Goal: Information Seeking & Learning: Check status

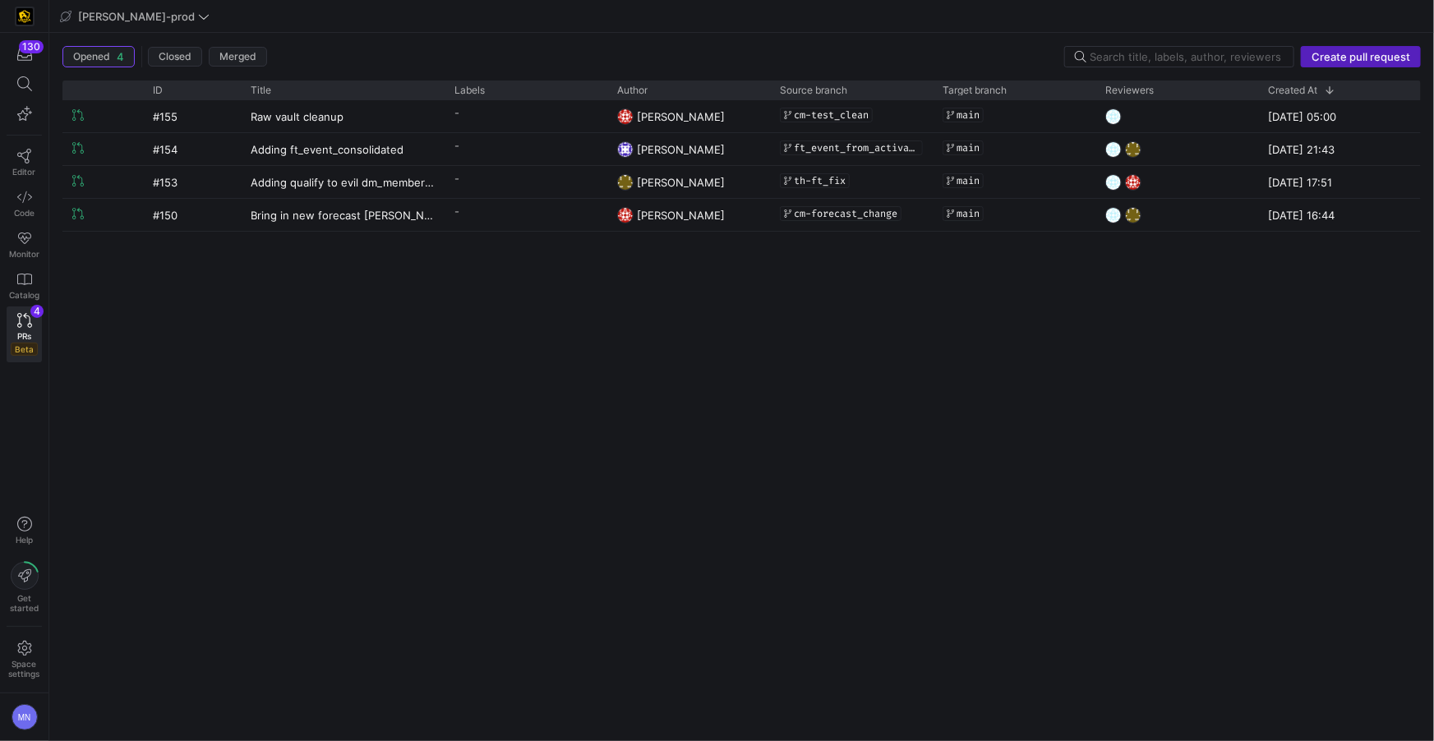
click at [769, 328] on div "#155 Raw vault cleanup - [PERSON_NAME]-test_clean main [DATE] 05:00 #154 Adding…" at bounding box center [741, 414] width 1358 height 628
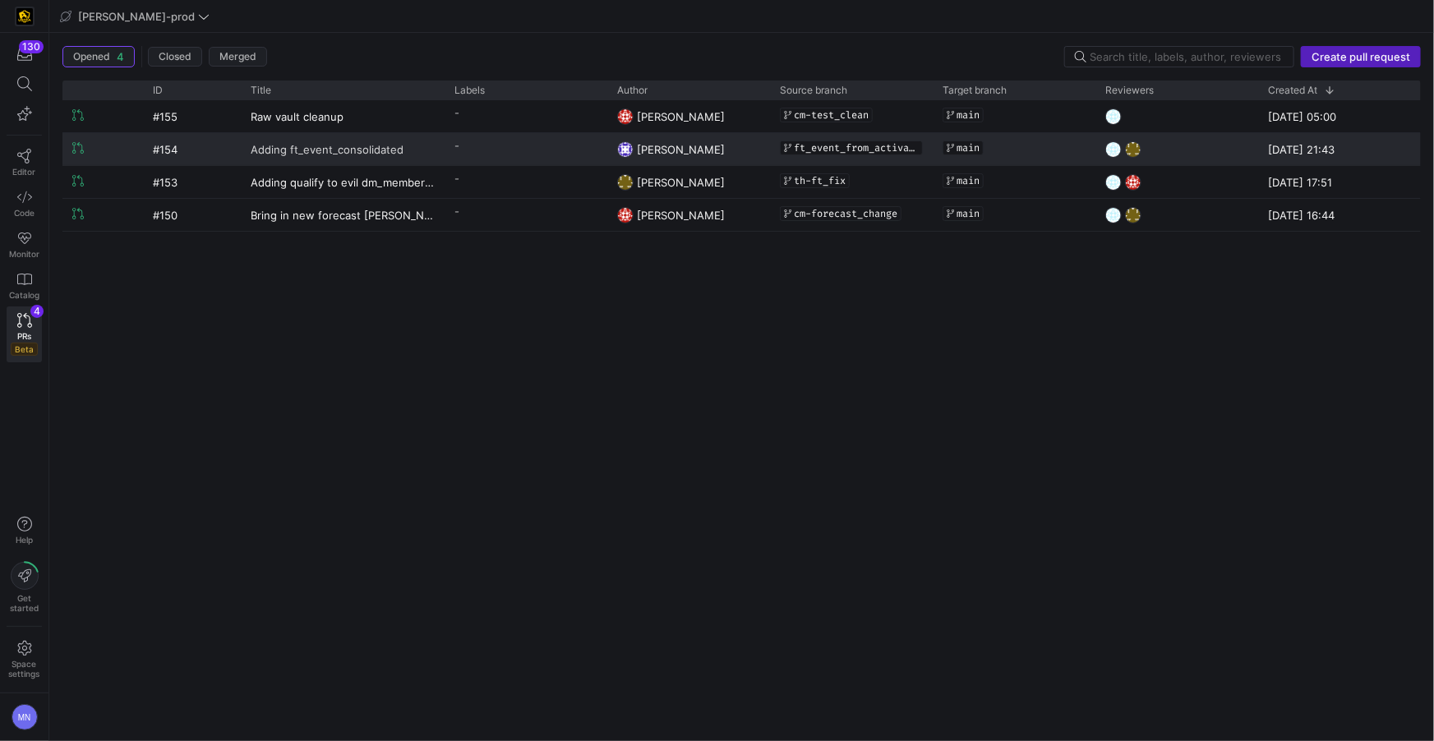
click at [334, 148] on span "Adding ft_event_consolidated" at bounding box center [327, 149] width 153 height 30
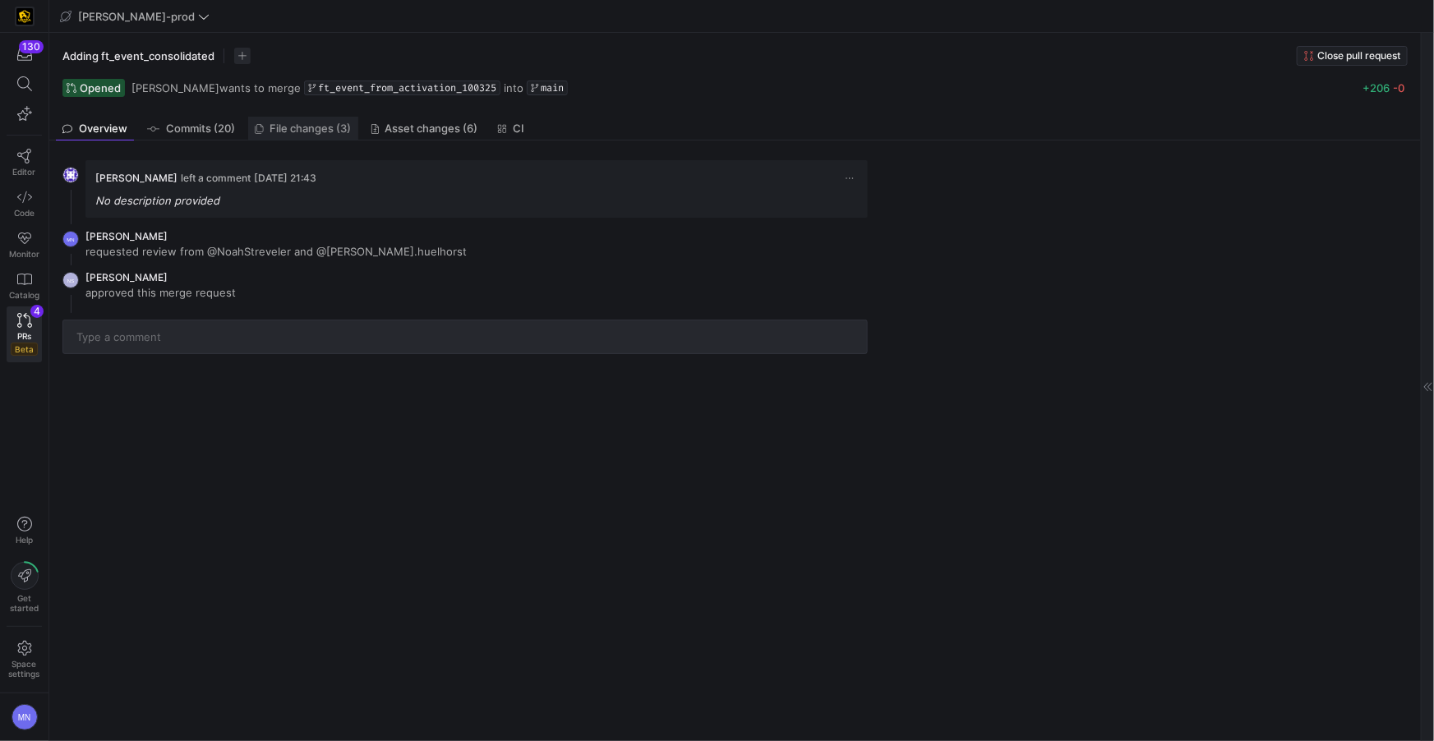
click at [303, 130] on span "File changes (3)" at bounding box center [310, 128] width 81 height 11
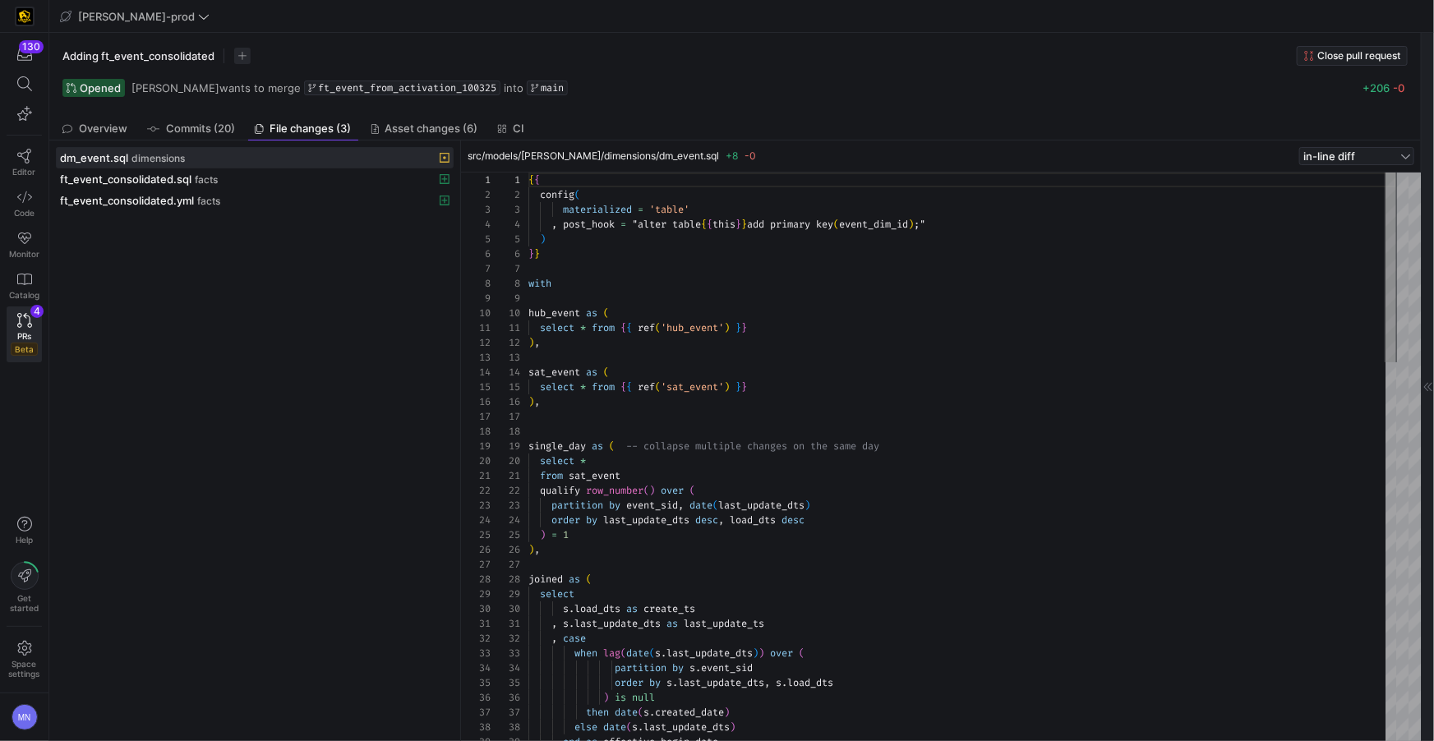
scroll to position [148, 0]
drag, startPoint x: 103, startPoint y: 131, endPoint x: 122, endPoint y: 137, distance: 20.8
click at [103, 131] on span "Overview" at bounding box center [103, 128] width 48 height 11
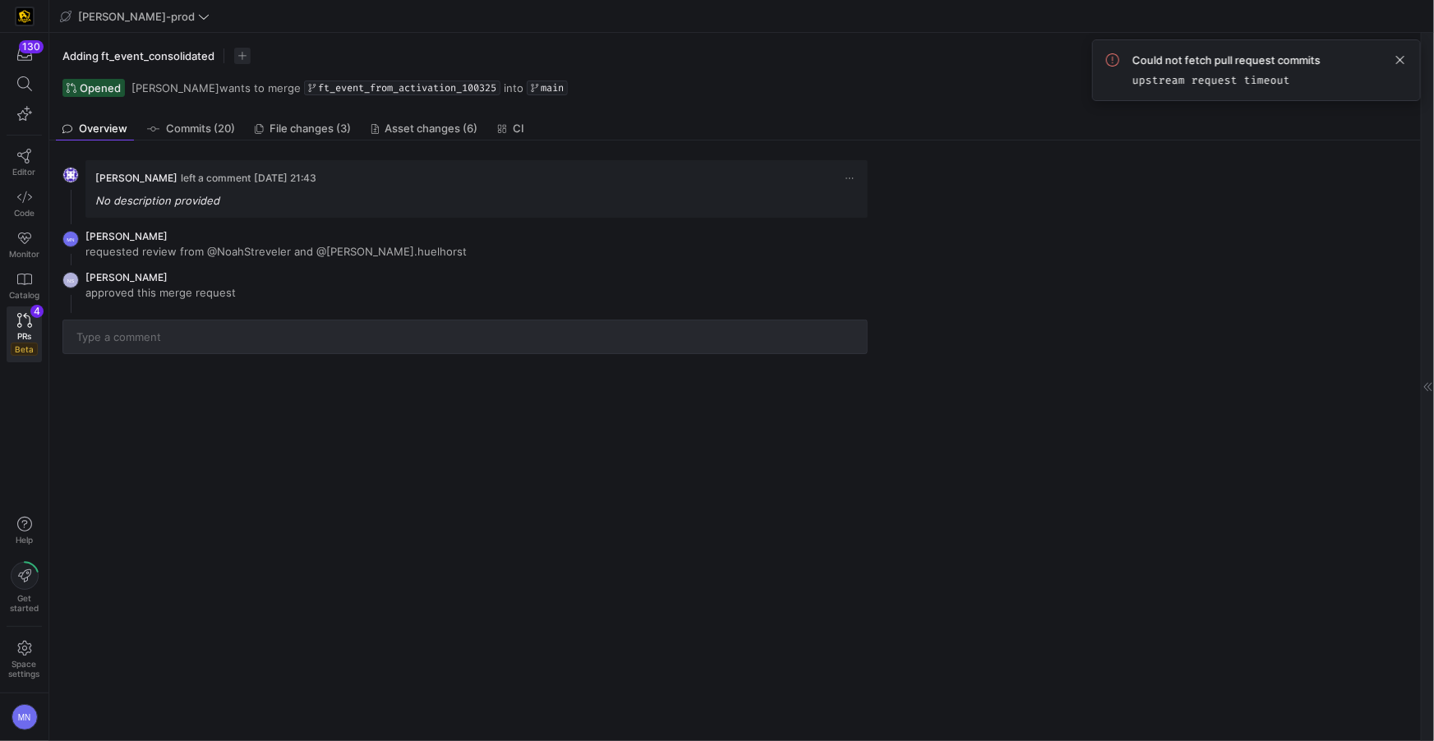
click at [1399, 62] on span at bounding box center [1400, 60] width 20 height 20
click at [29, 159] on icon at bounding box center [24, 156] width 15 height 15
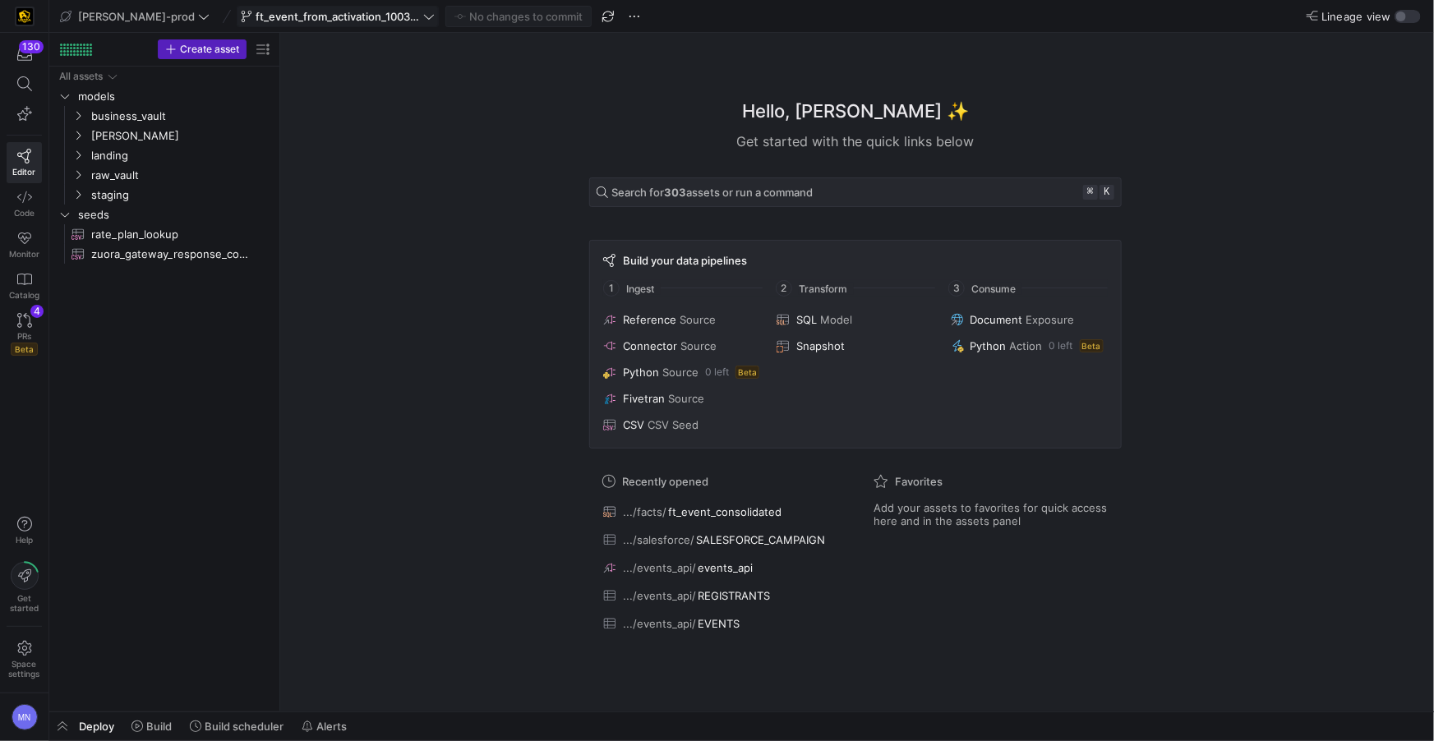
click at [361, 24] on span at bounding box center [337, 17] width 200 height 20
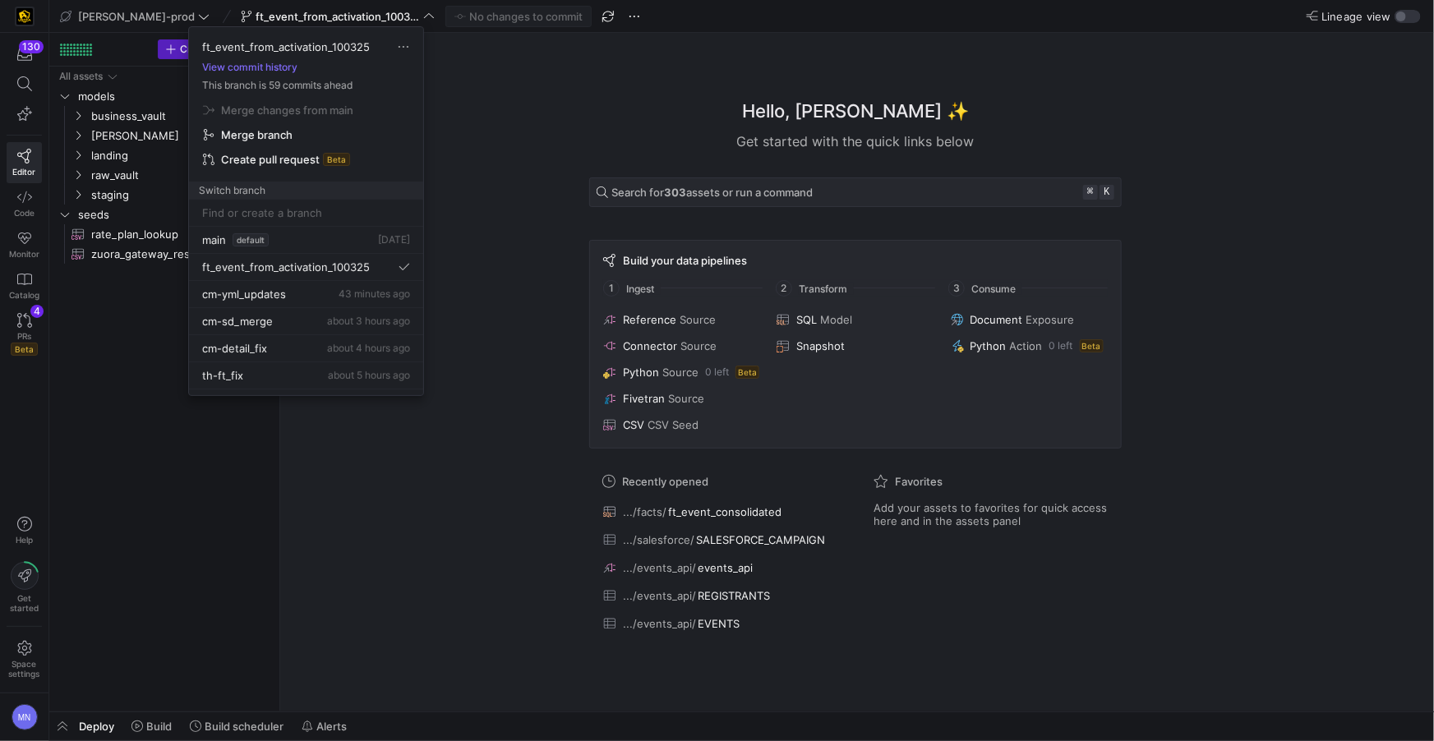
click at [491, 94] on div at bounding box center [717, 370] width 1434 height 741
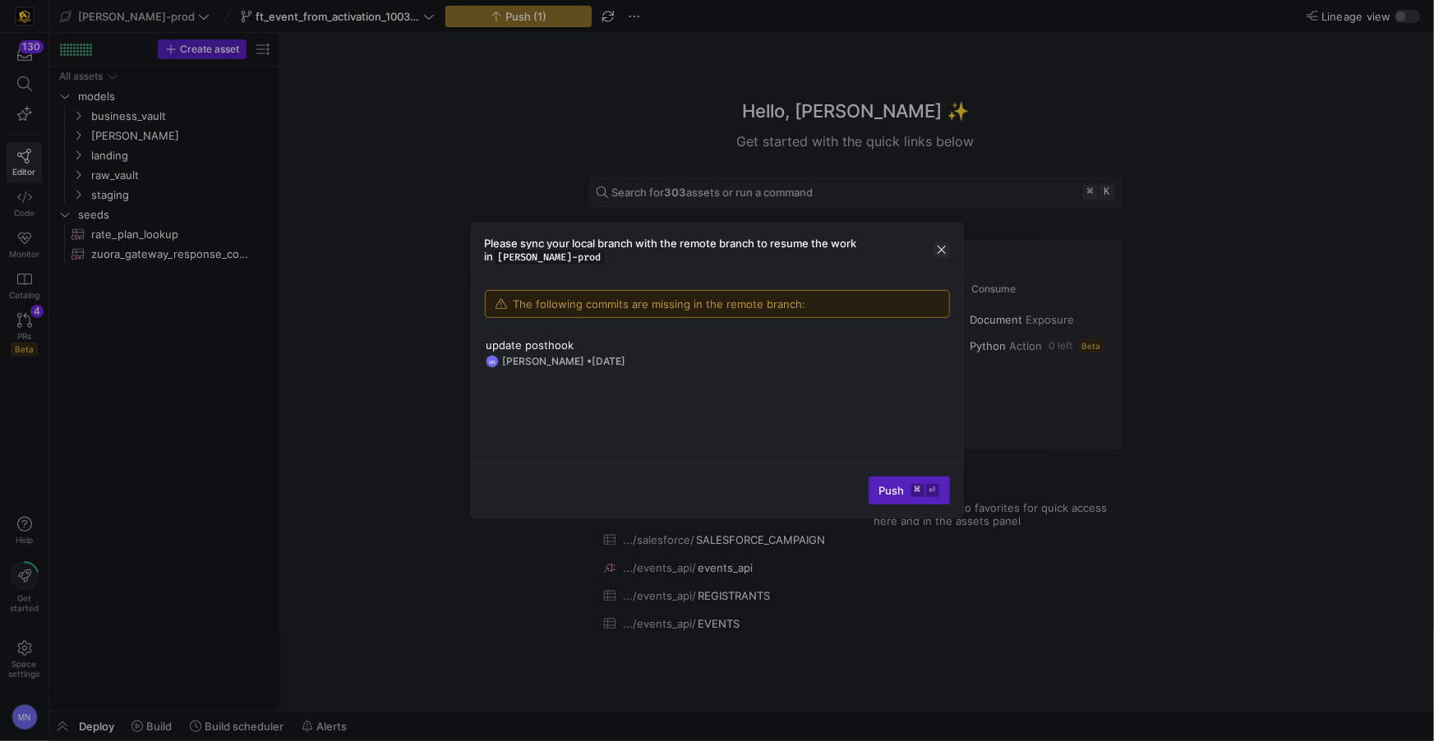
click at [941, 246] on span "button" at bounding box center [941, 250] width 16 height 16
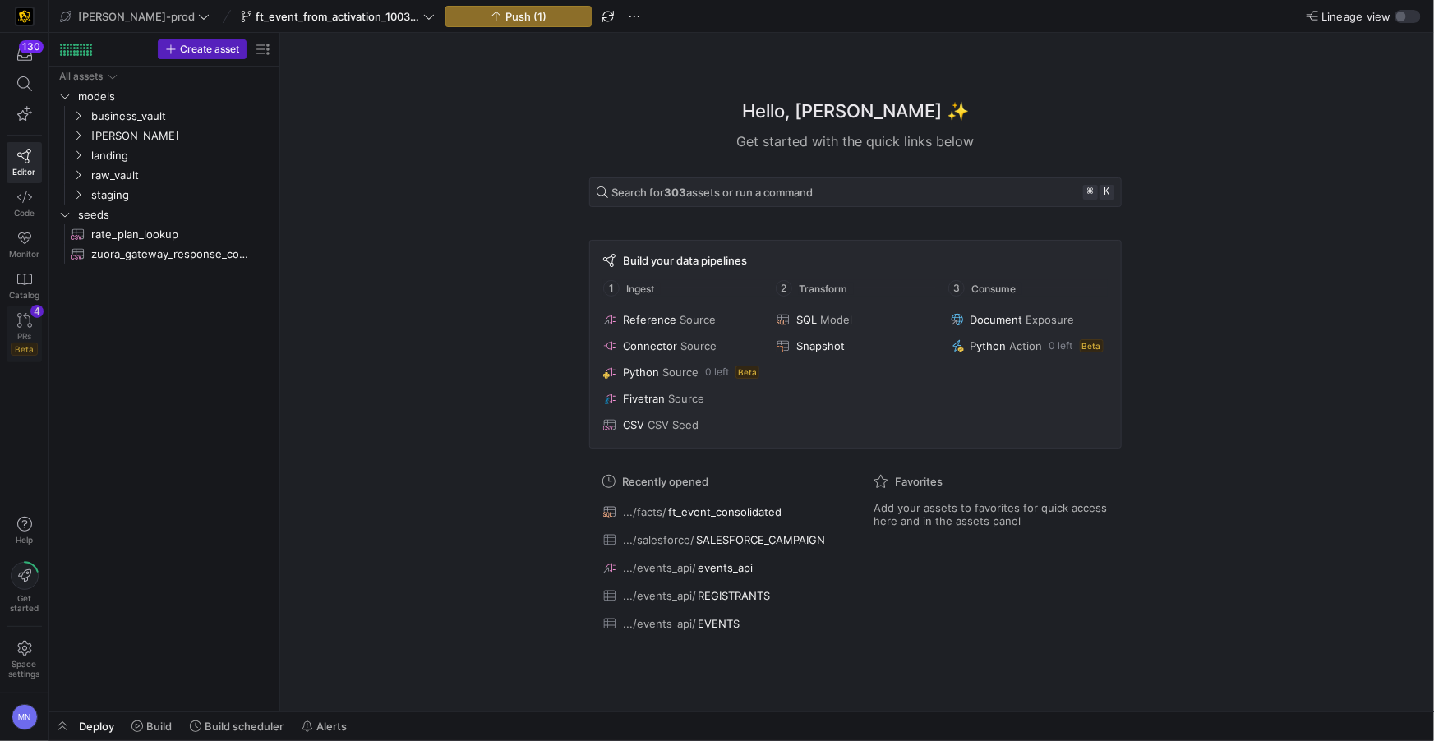
click at [23, 324] on icon at bounding box center [24, 320] width 15 height 15
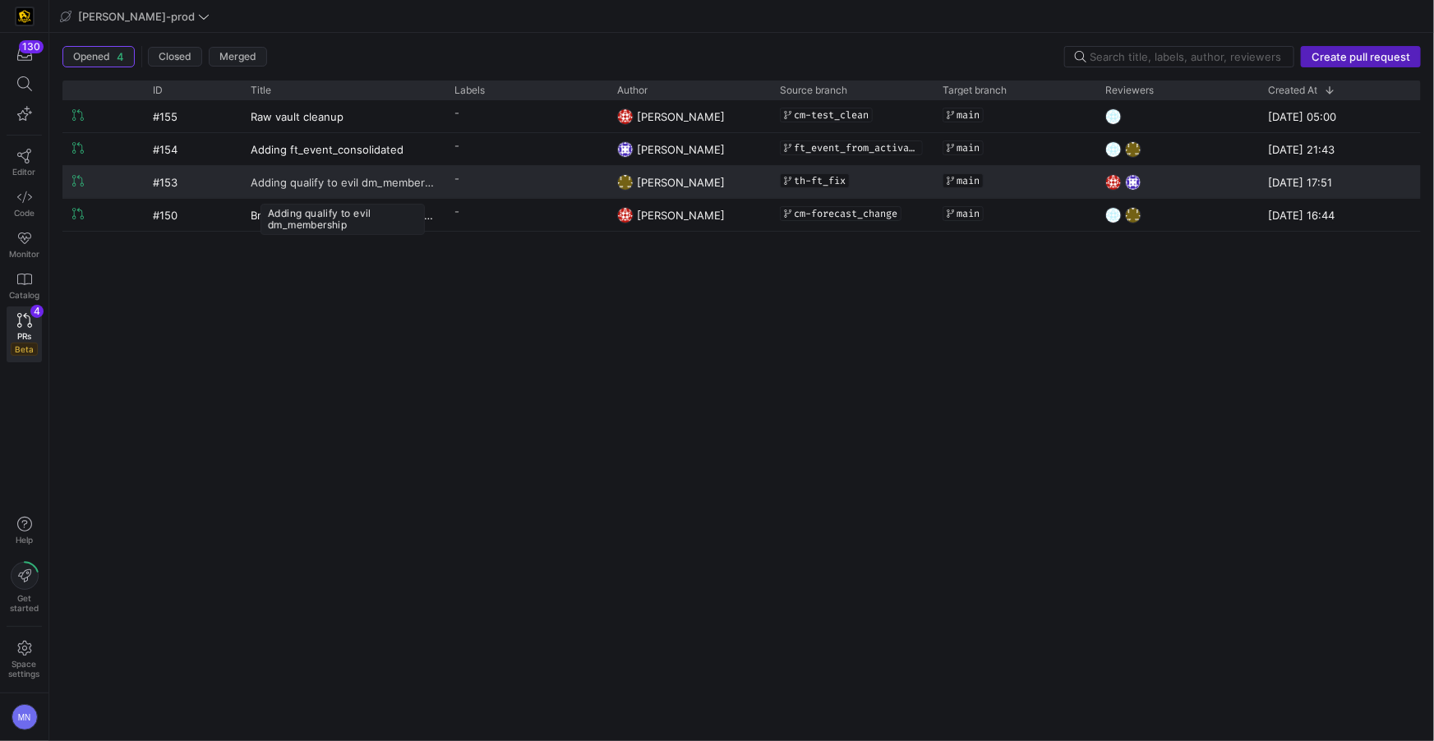
click at [348, 179] on span "Adding qualify to evil dm_membership" at bounding box center [343, 182] width 184 height 30
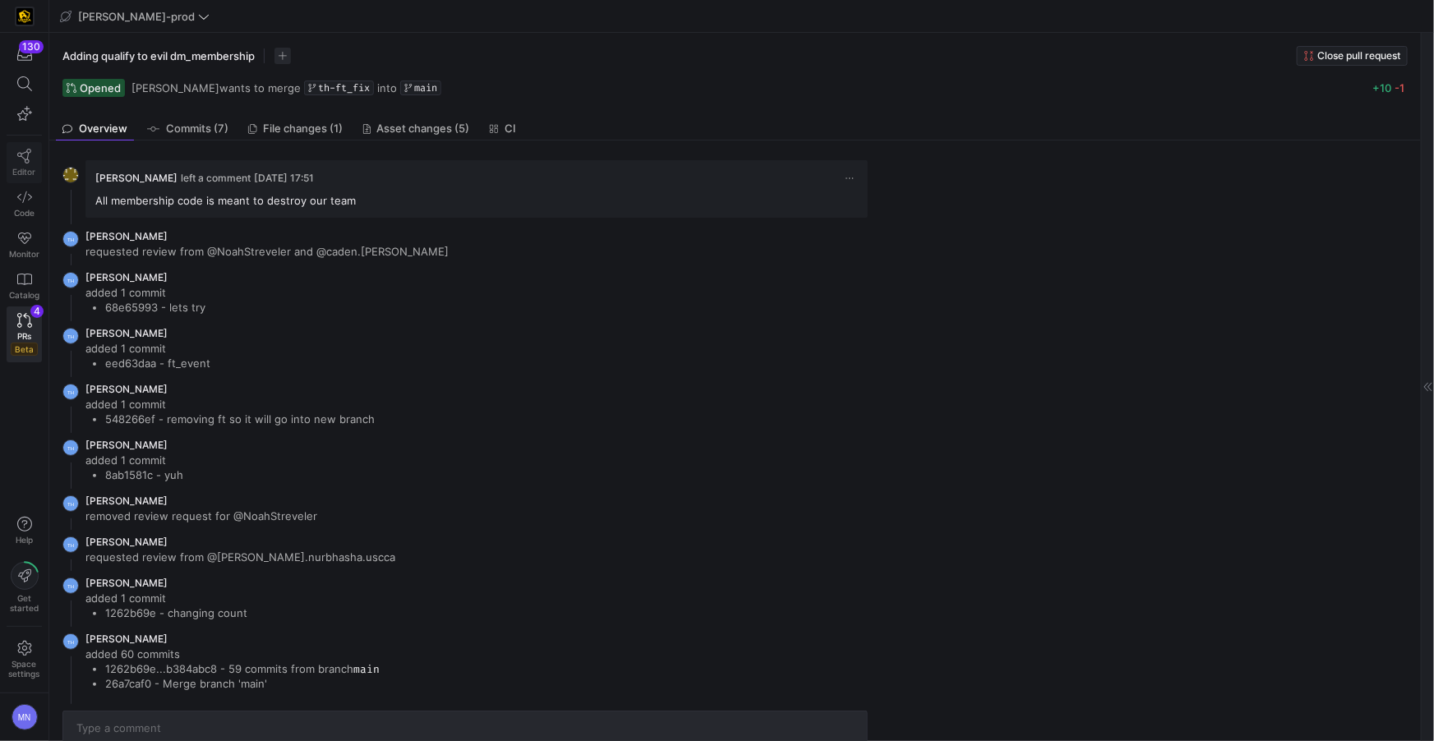
click at [28, 157] on icon at bounding box center [24, 156] width 15 height 15
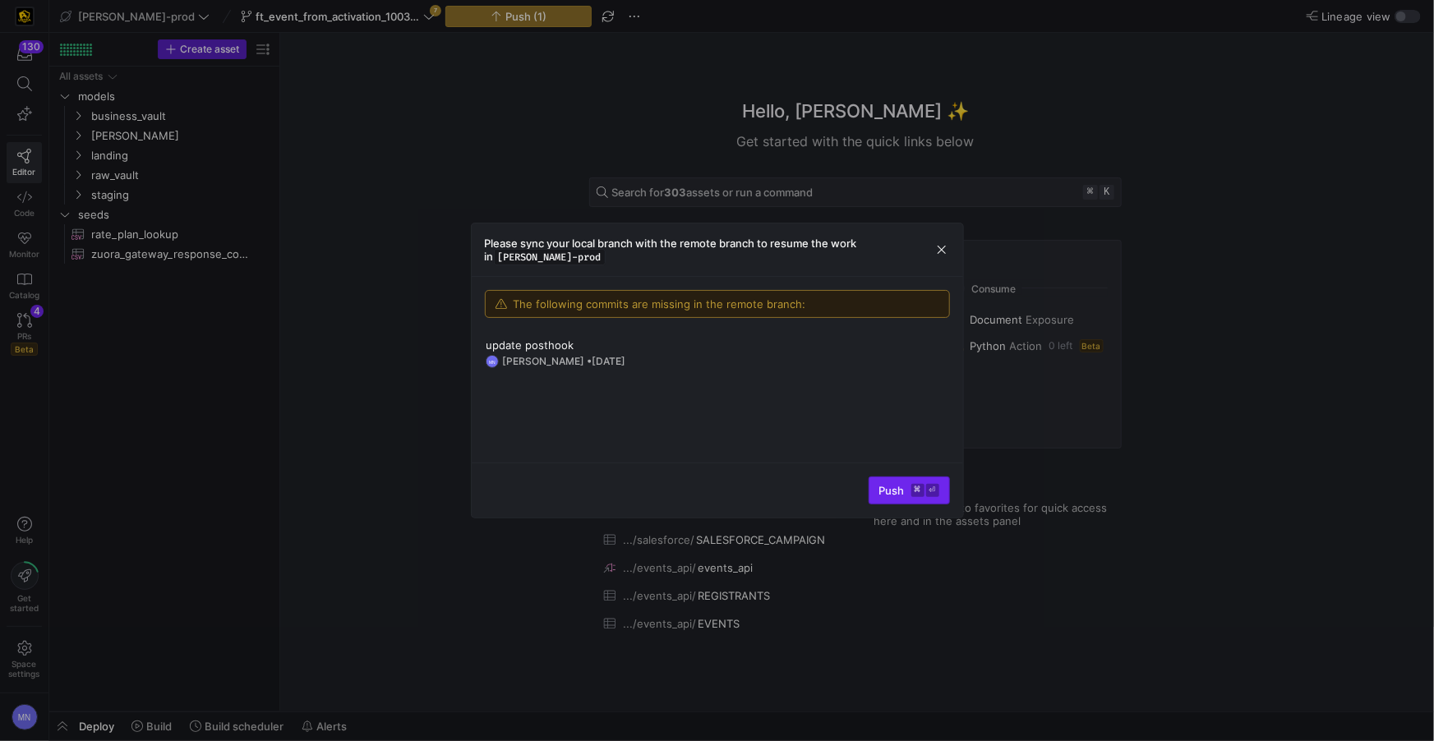
click at [869, 492] on span "submit" at bounding box center [909, 490] width 80 height 26
